Goal: Task Accomplishment & Management: Use online tool/utility

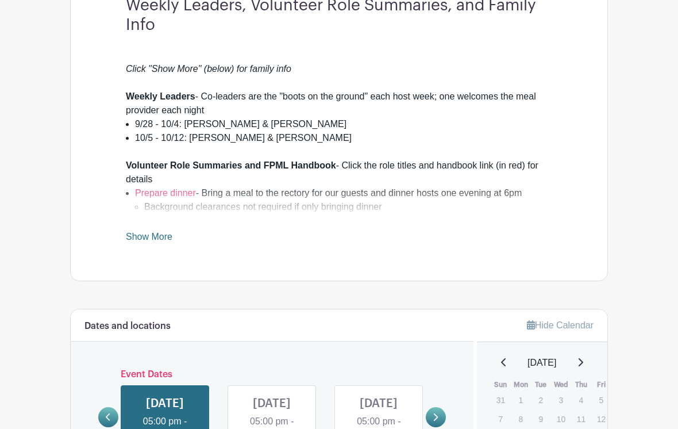
scroll to position [388, 0]
click at [143, 232] on link "Show More" at bounding box center [149, 237] width 47 height 14
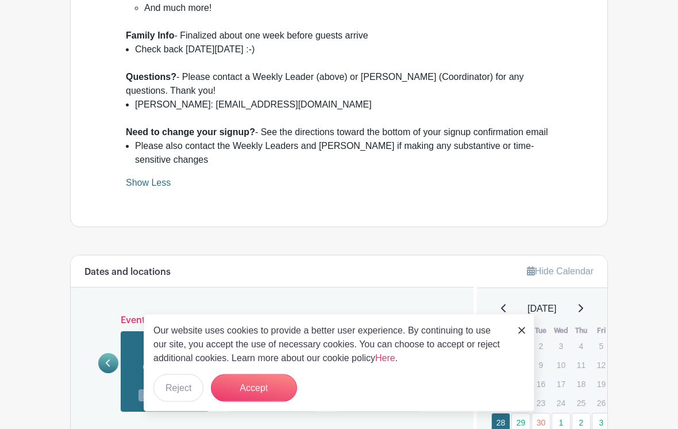
click at [255, 402] on button "Accept" at bounding box center [254, 388] width 86 height 28
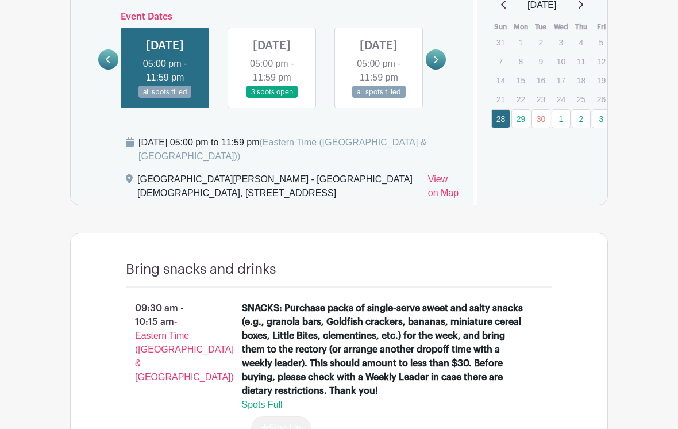
scroll to position [1056, 0]
click at [272, 98] on link at bounding box center [272, 98] width 0 height 0
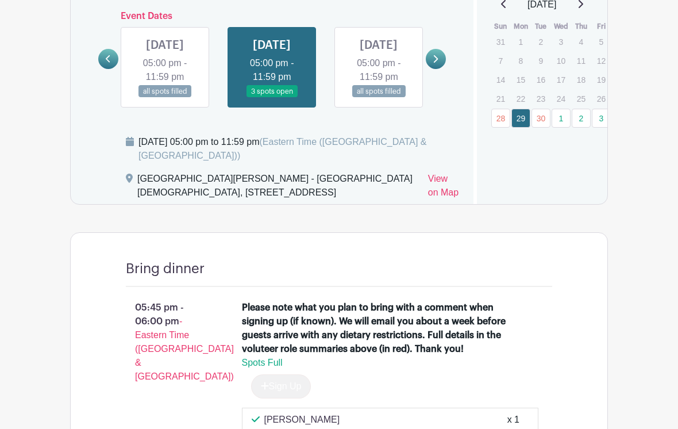
click at [272, 98] on link at bounding box center [272, 98] width 0 height 0
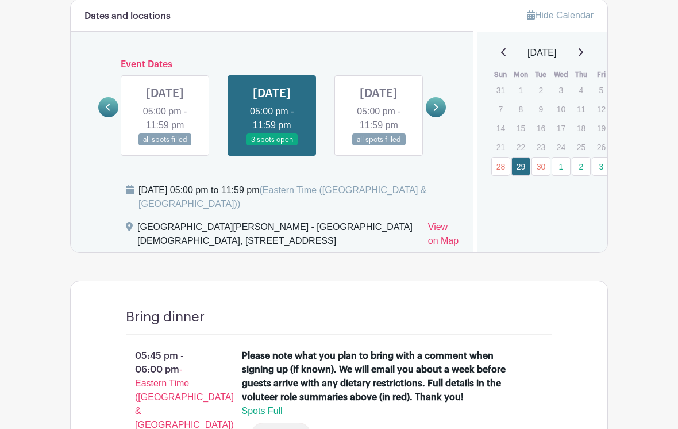
scroll to position [1007, 0]
click at [440, 117] on link at bounding box center [436, 107] width 20 height 20
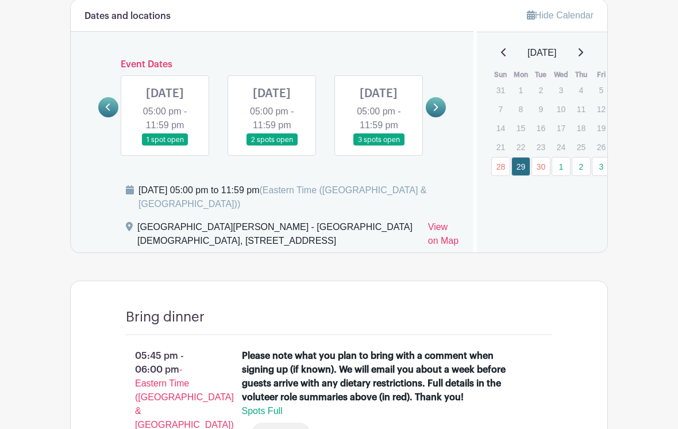
click at [165, 146] on link at bounding box center [165, 146] width 0 height 0
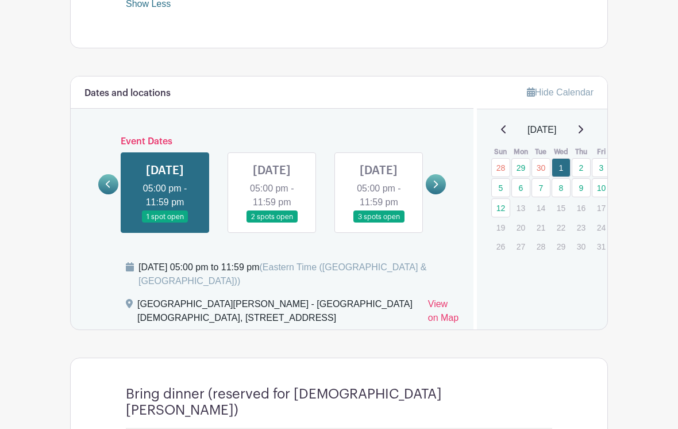
scroll to position [922, 0]
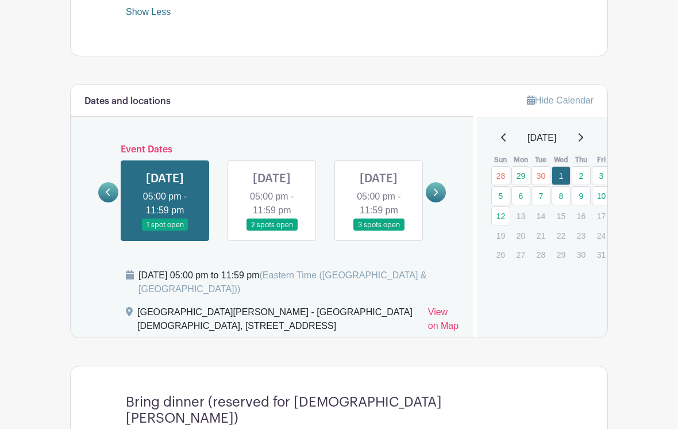
click at [272, 231] on link at bounding box center [272, 231] width 0 height 0
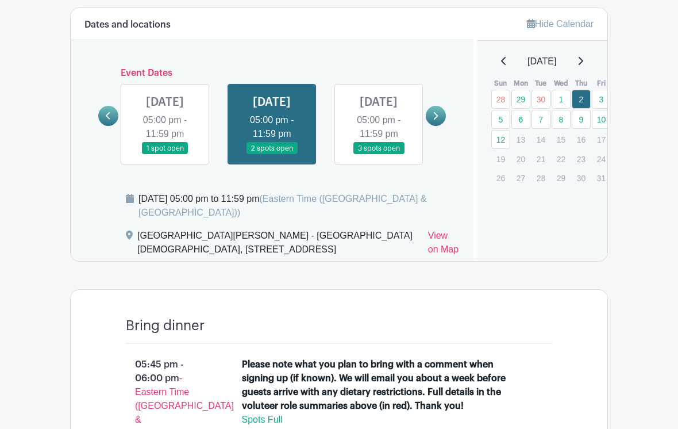
scroll to position [876, 0]
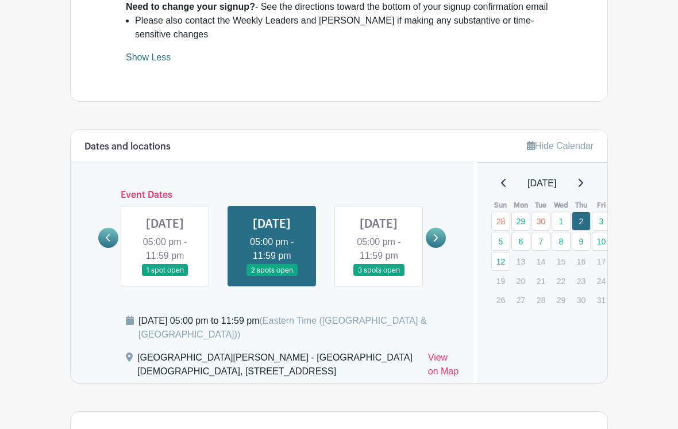
click at [379, 277] on link at bounding box center [379, 277] width 0 height 0
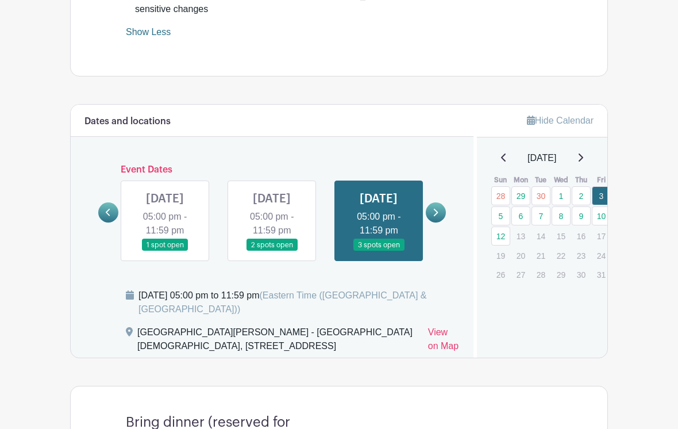
scroll to position [900, 0]
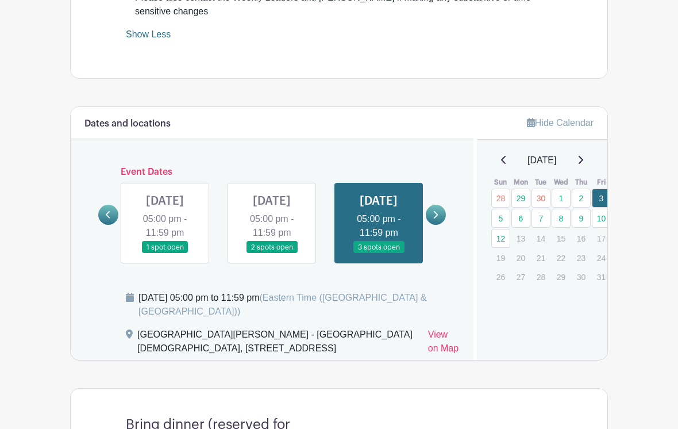
click at [439, 225] on link at bounding box center [436, 215] width 20 height 20
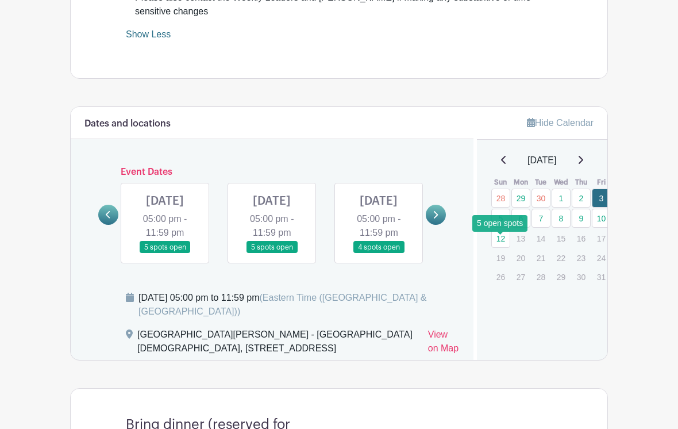
click at [499, 228] on link "5" at bounding box center [500, 218] width 19 height 19
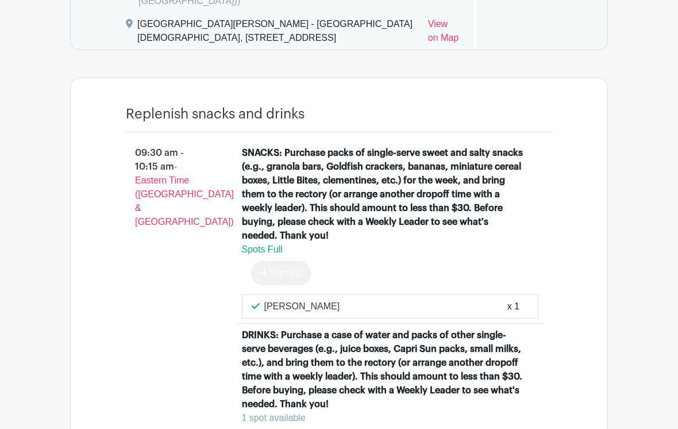
click at [521, 243] on div "SNACKS: Purchase packs of single-serve sweet and salty snacks (e.g., granola ba…" at bounding box center [383, 194] width 283 height 97
